Goal: Task Accomplishment & Management: Use online tool/utility

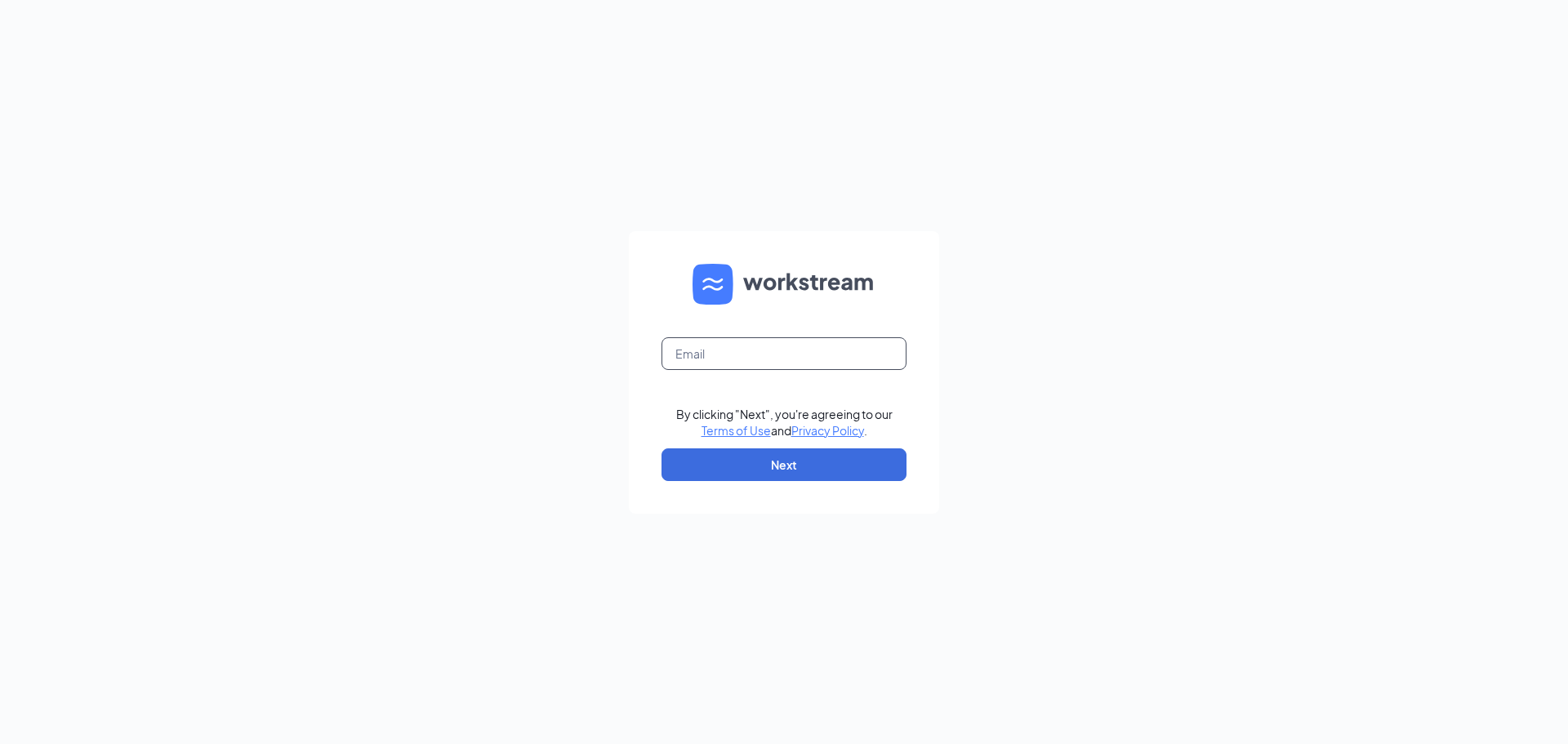
click at [713, 346] on input "text" at bounding box center [784, 353] width 245 height 33
type input "[EMAIL_ADDRESS][DOMAIN_NAME]"
click at [749, 460] on button "Next" at bounding box center [784, 464] width 245 height 33
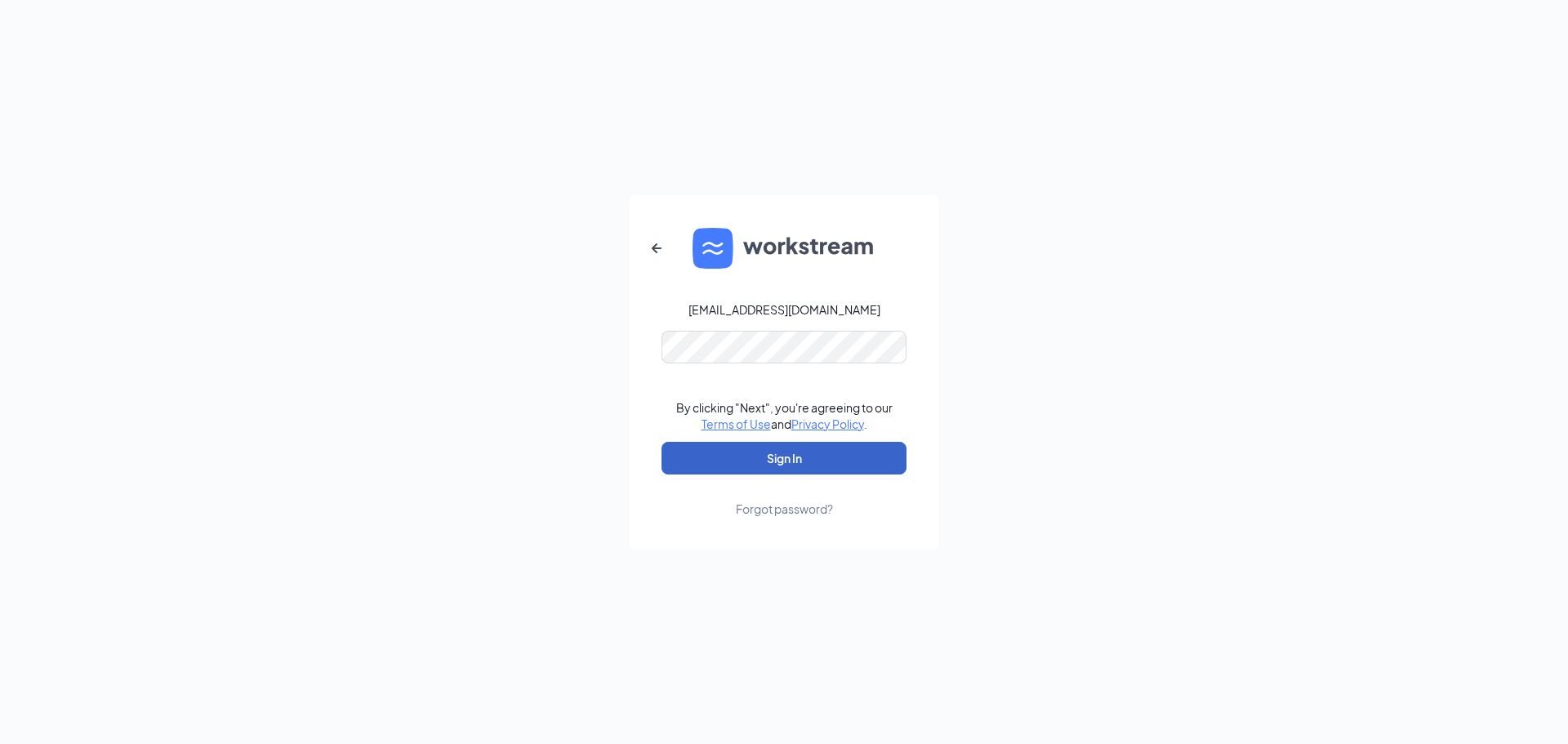
click at [769, 462] on button "Sign In" at bounding box center [784, 458] width 245 height 33
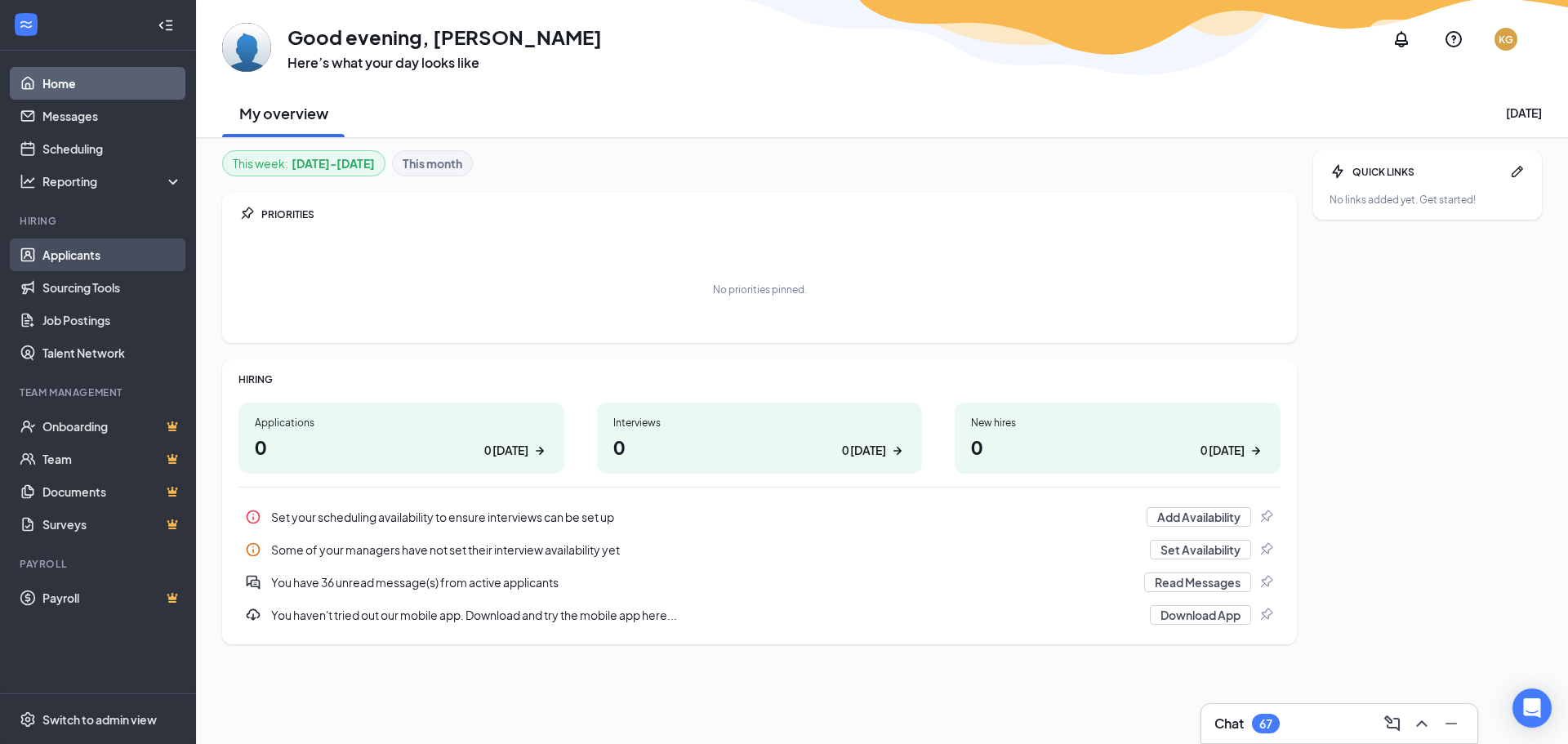
click at [94, 254] on link "Applicants" at bounding box center [112, 255] width 139 height 33
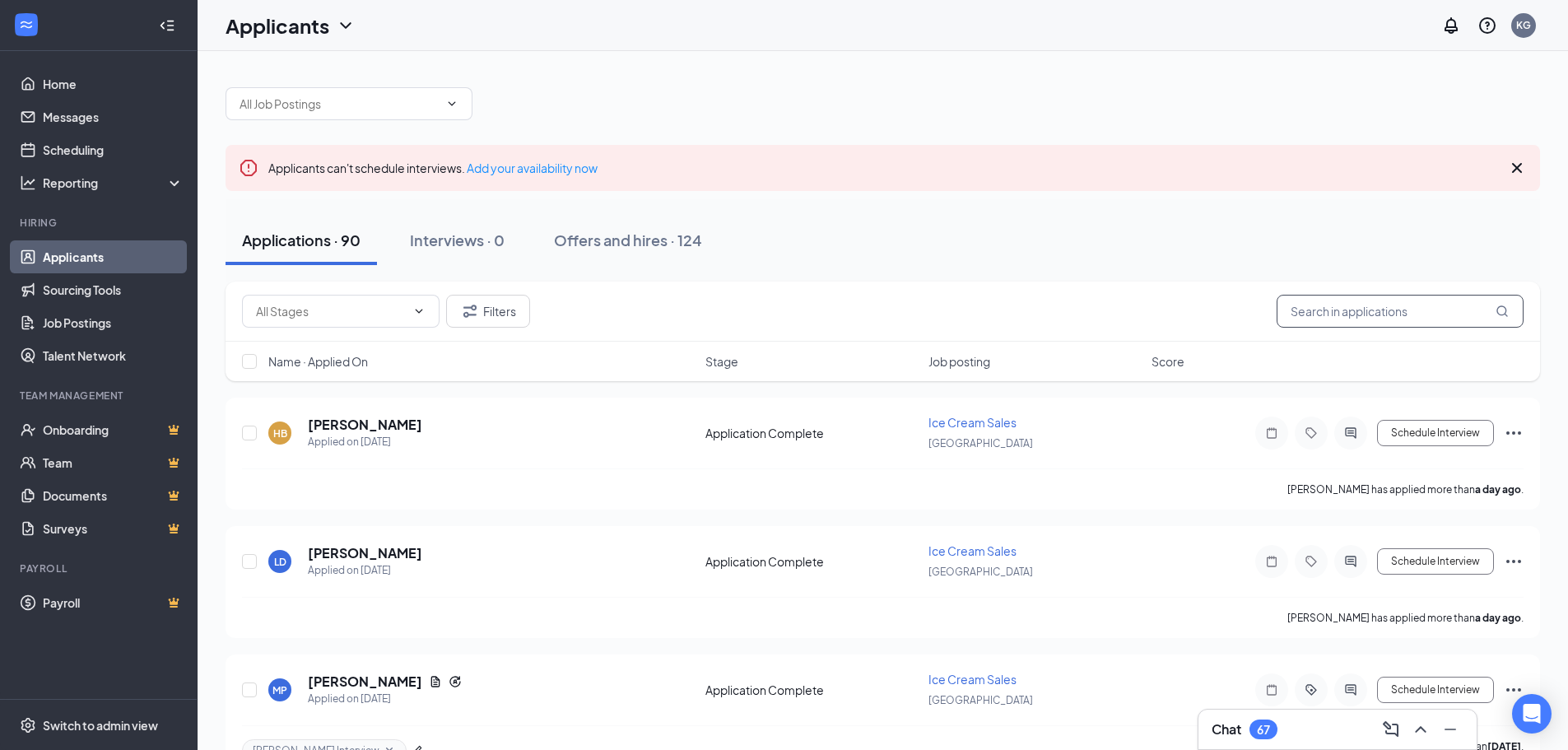
click at [1290, 301] on input "text" at bounding box center [1399, 311] width 247 height 33
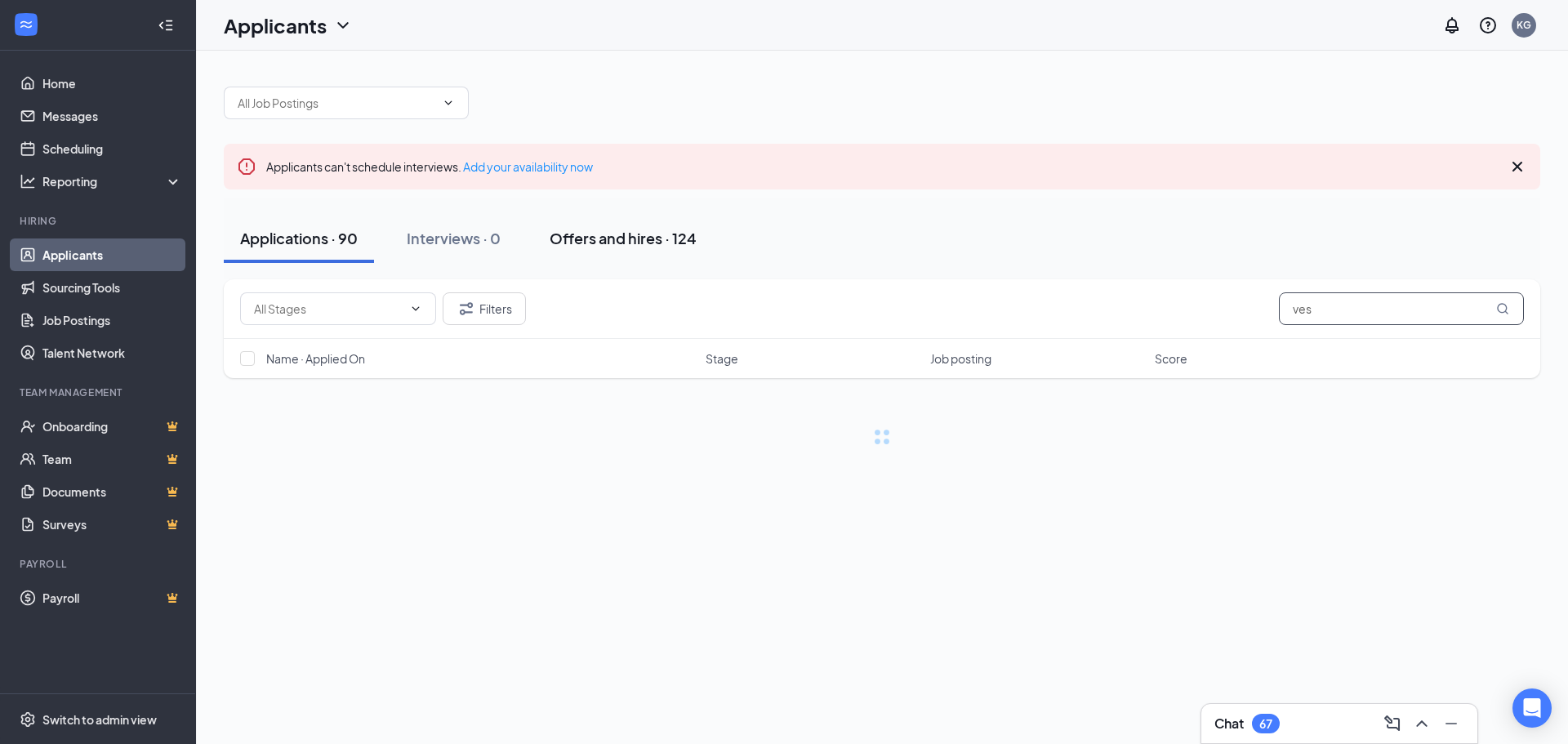
type input "ves"
click at [559, 240] on div "Offers and hires · 124" at bounding box center [623, 238] width 147 height 20
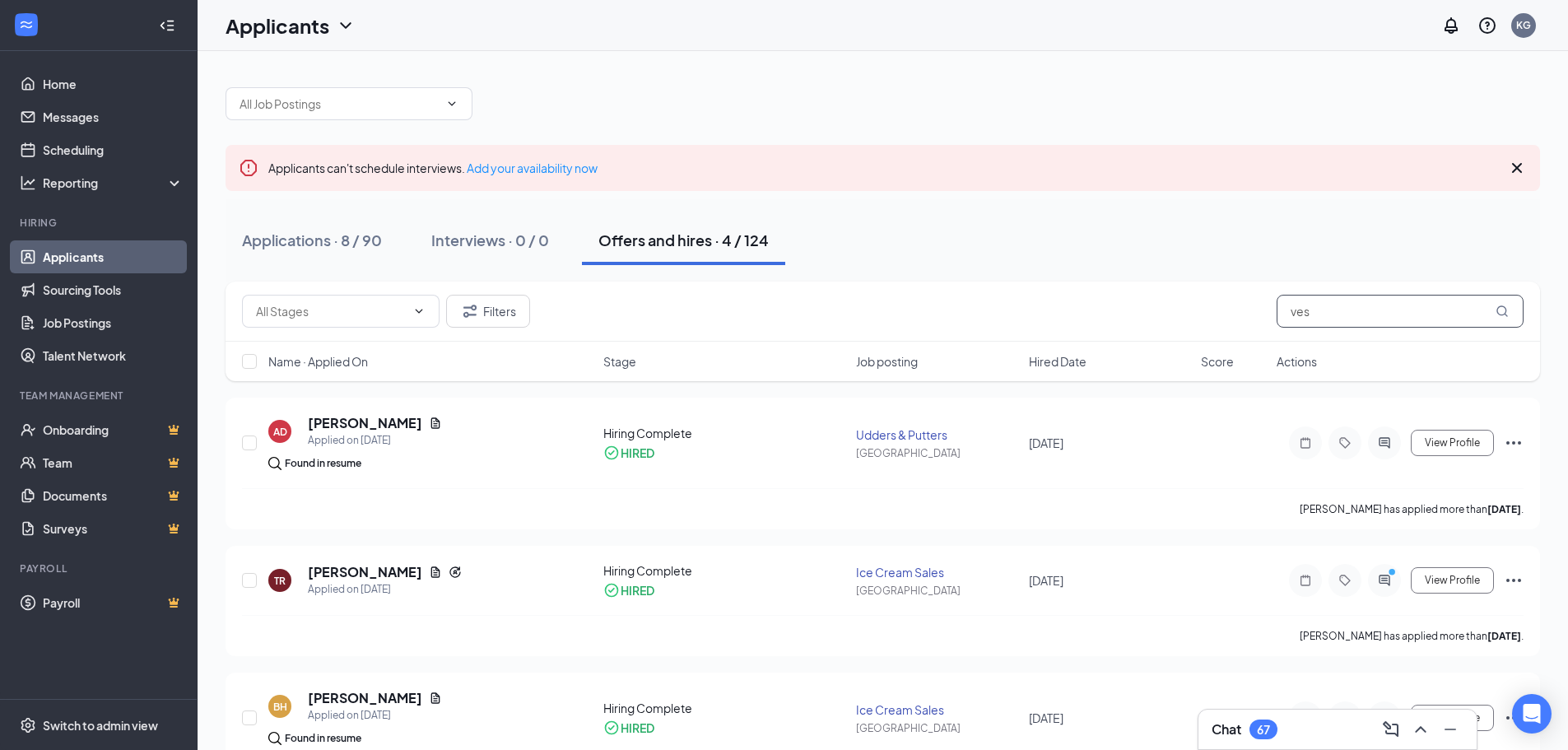
click at [1326, 315] on input "ves" at bounding box center [1399, 311] width 247 height 33
type input "v"
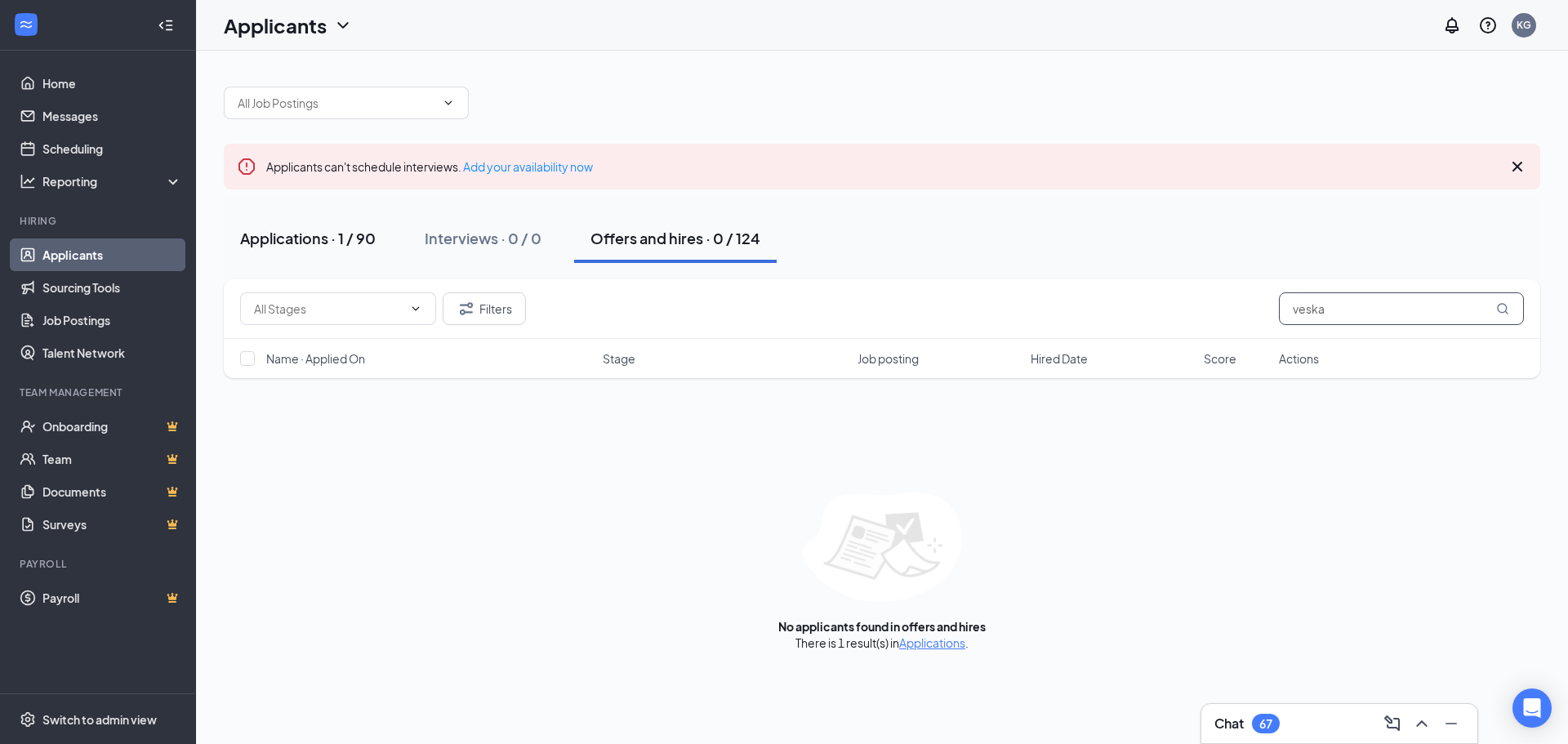
type input "veska"
click at [289, 252] on button "Applications · 1 / 90" at bounding box center [308, 239] width 168 height 49
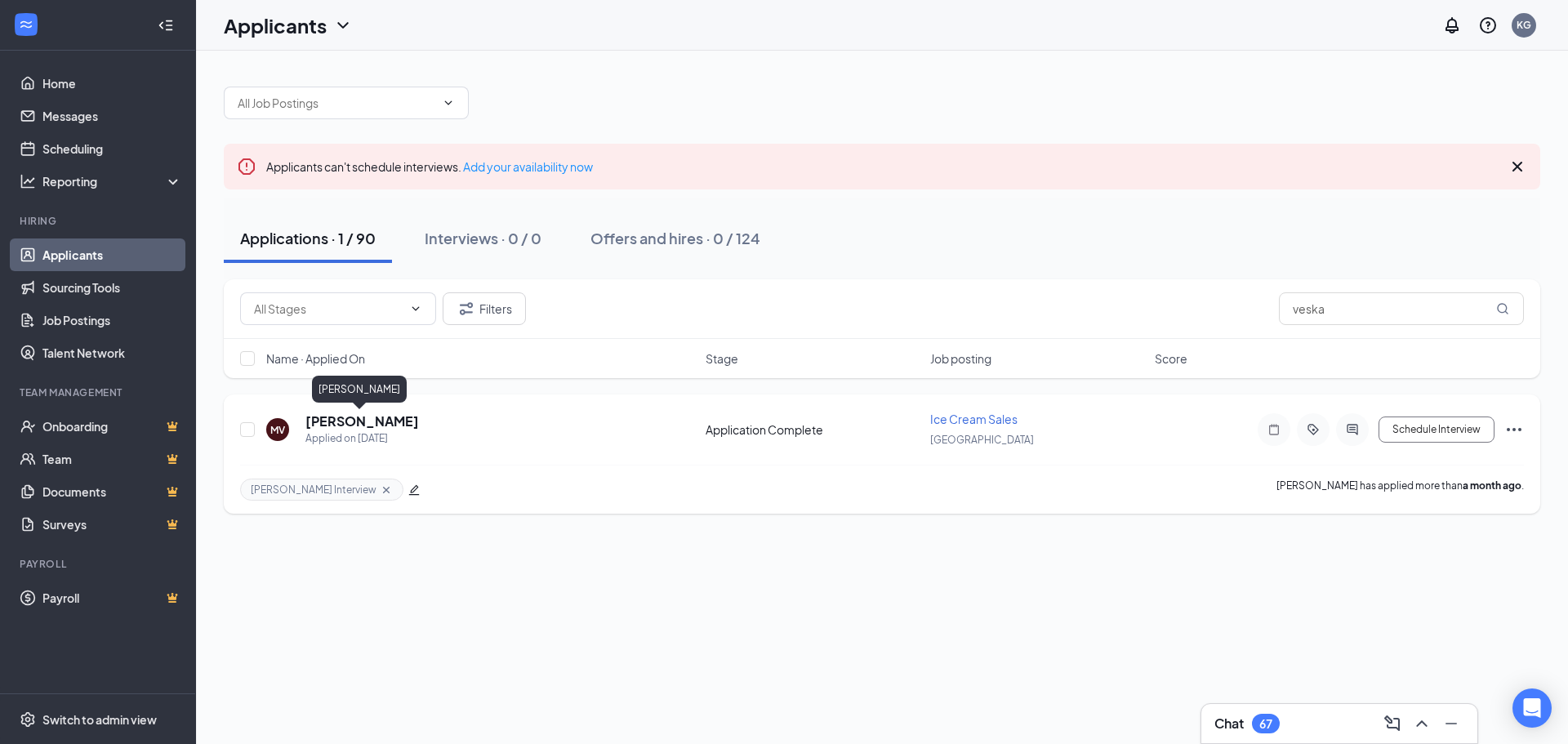
click at [357, 419] on h5 "[PERSON_NAME]" at bounding box center [361, 422] width 114 height 18
